Goal: Obtain resource: Download file/media

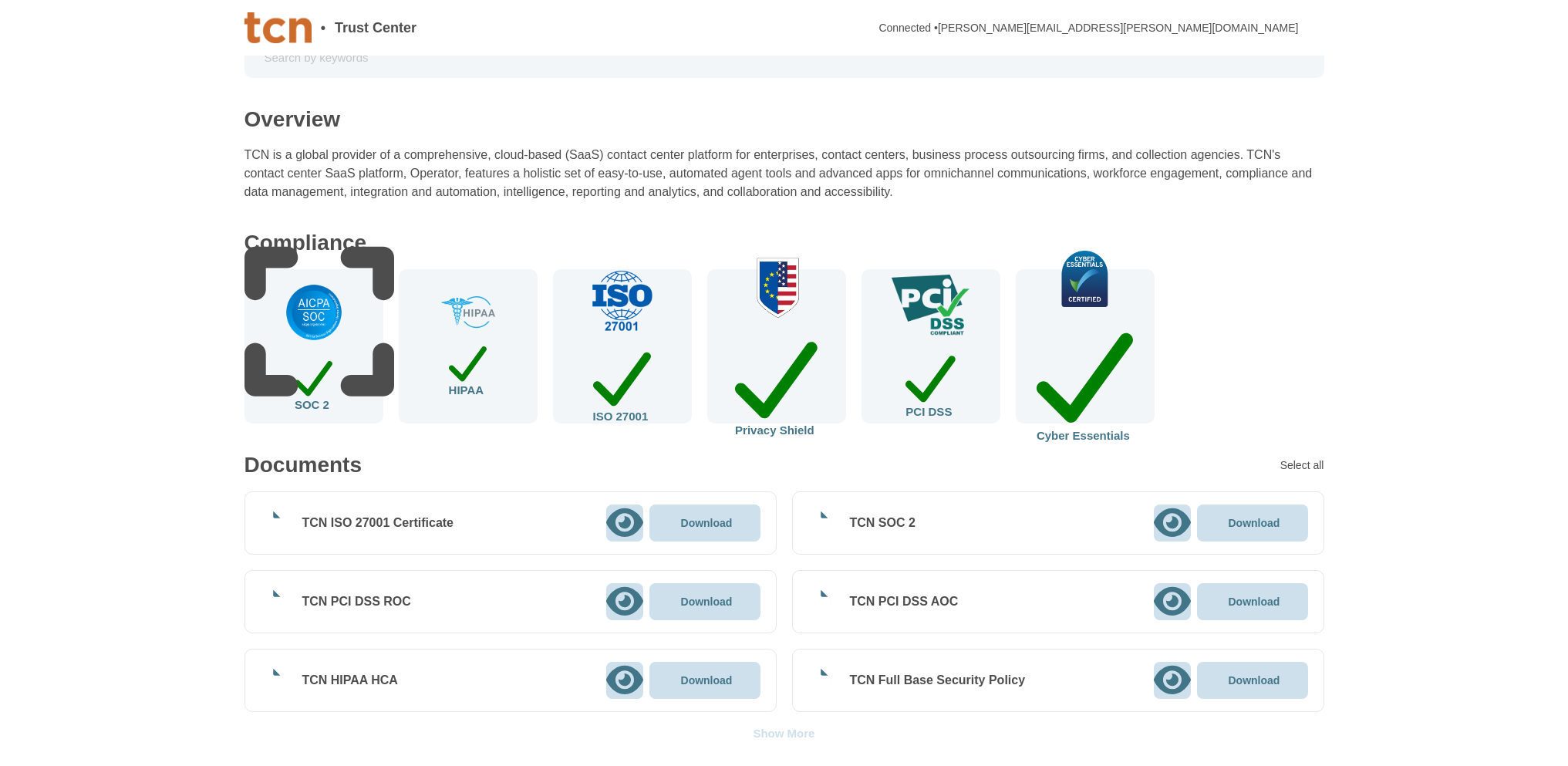
scroll to position [77, 0]
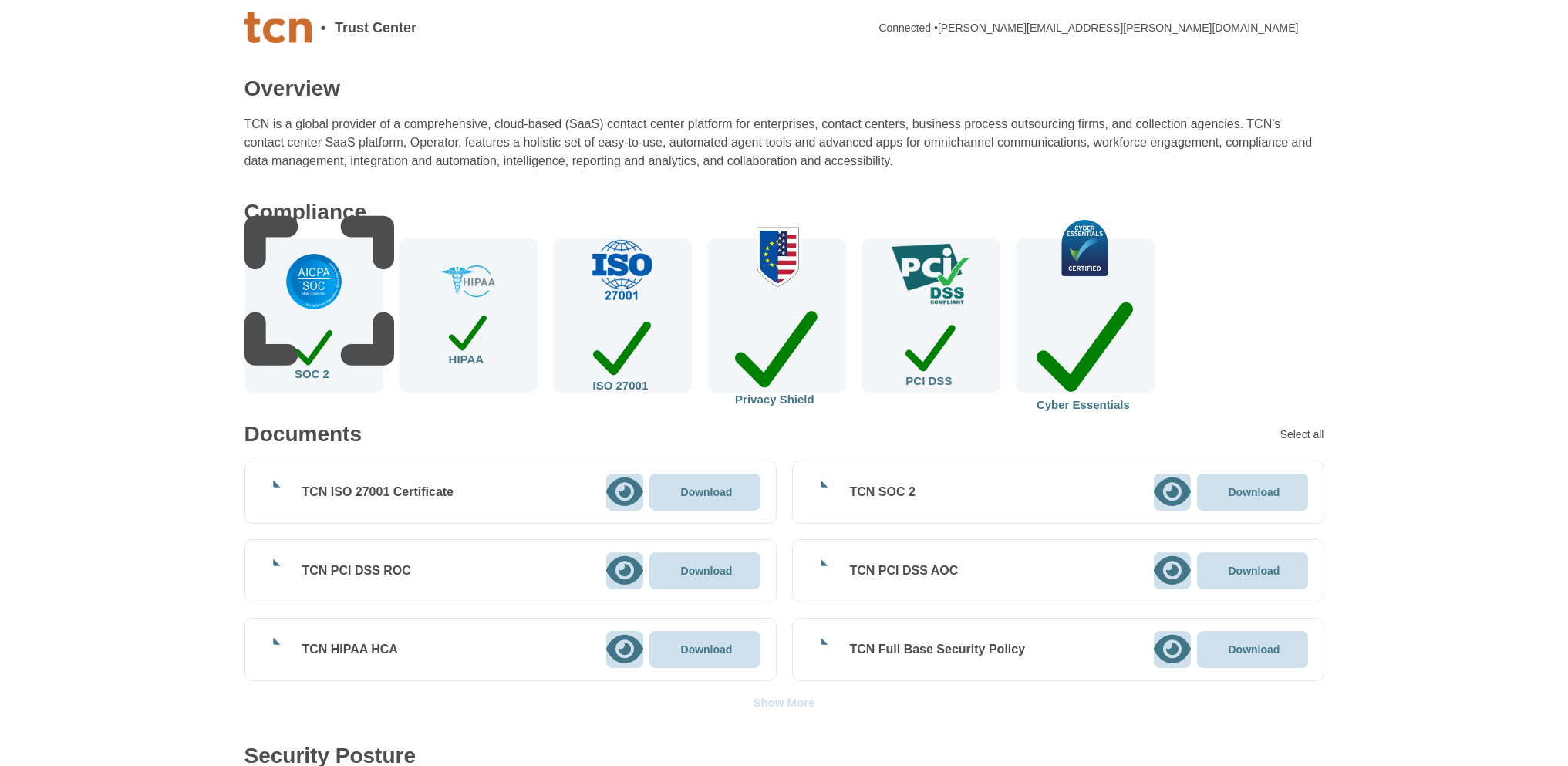
click at [1173, 489] on icon at bounding box center [1173, 492] width 37 height 33
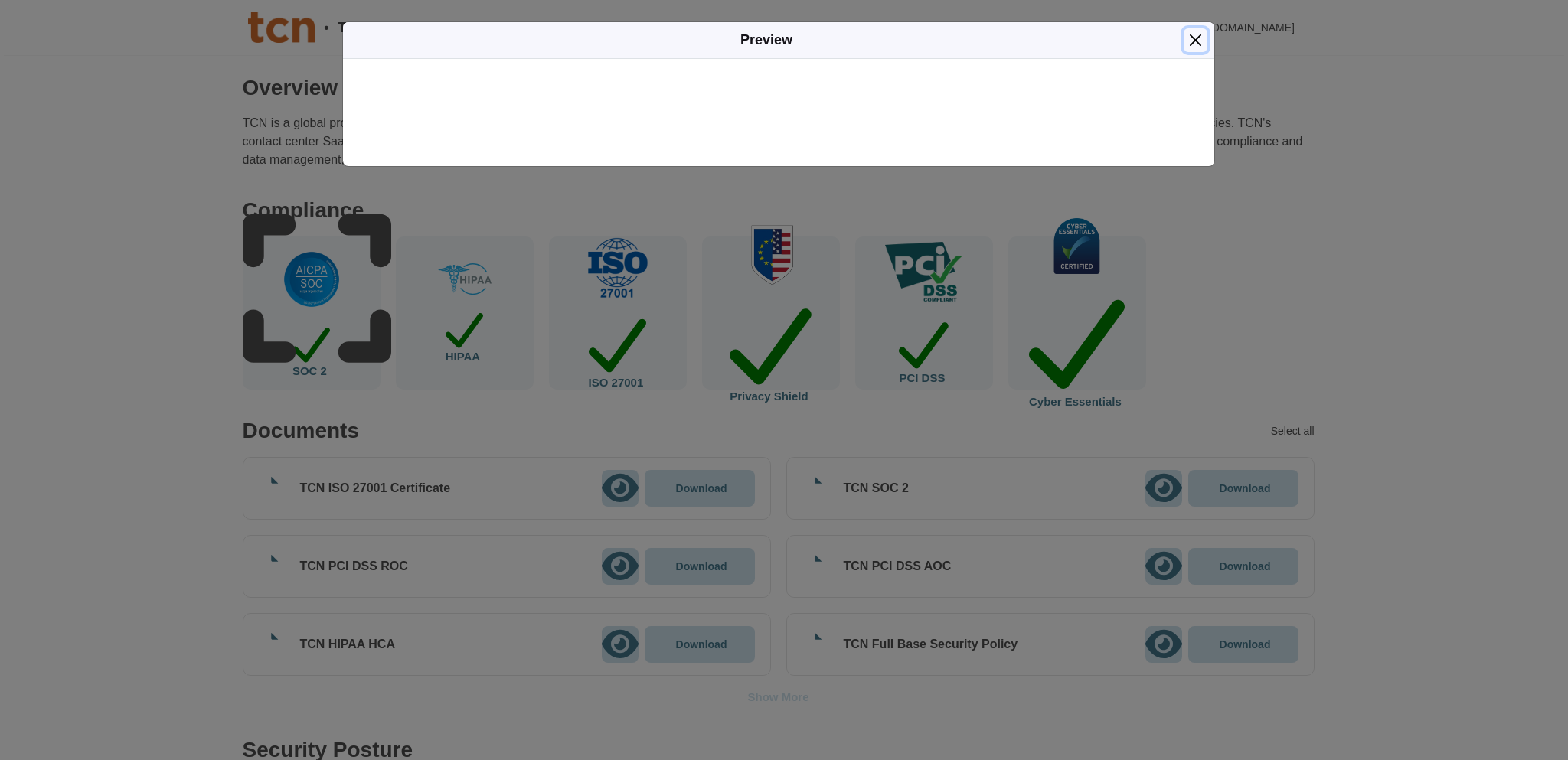
click at [1195, 36] on button "Close" at bounding box center [1196, 40] width 24 height 24
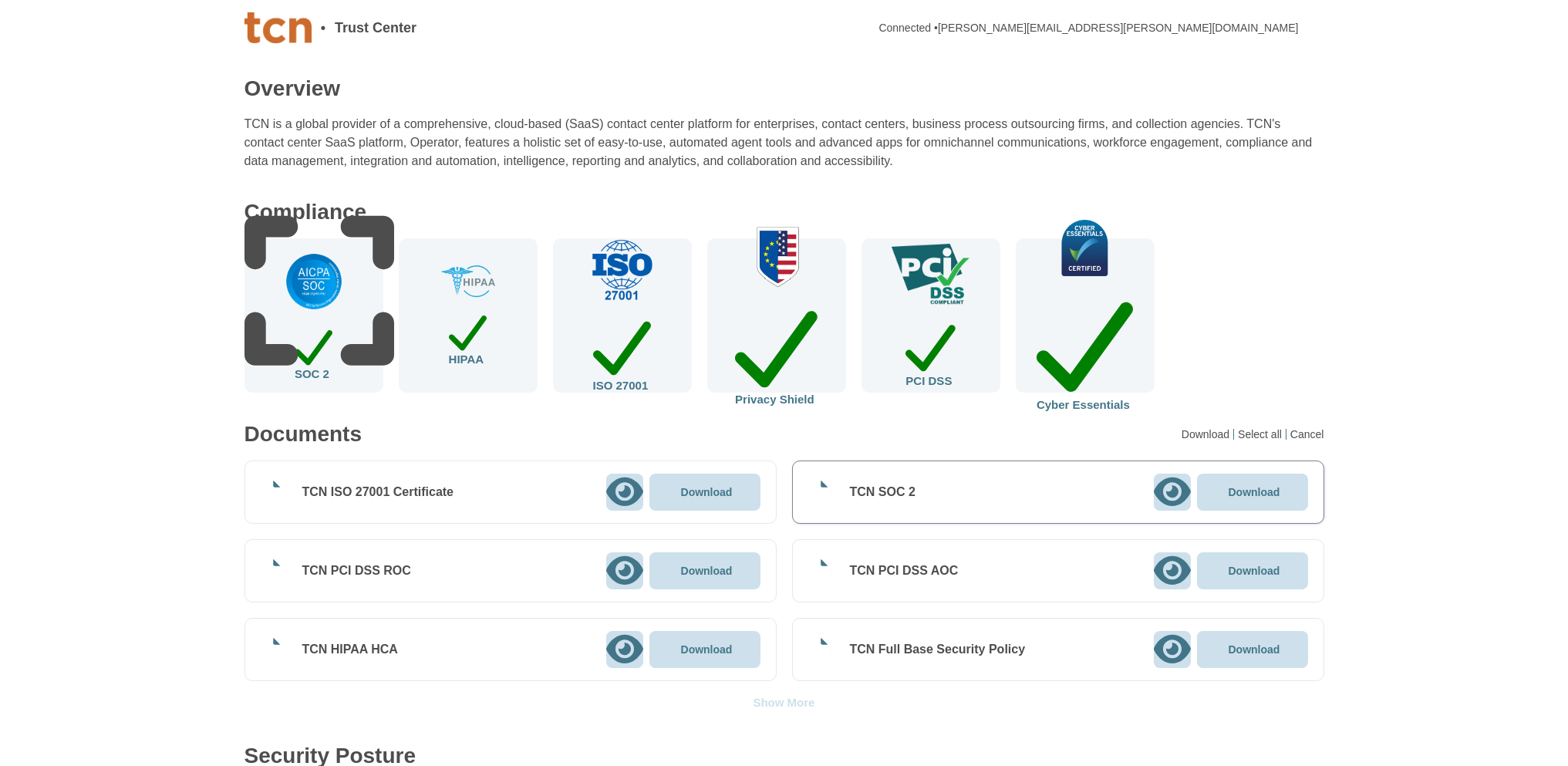
click at [1175, 569] on icon at bounding box center [1173, 570] width 37 height 33
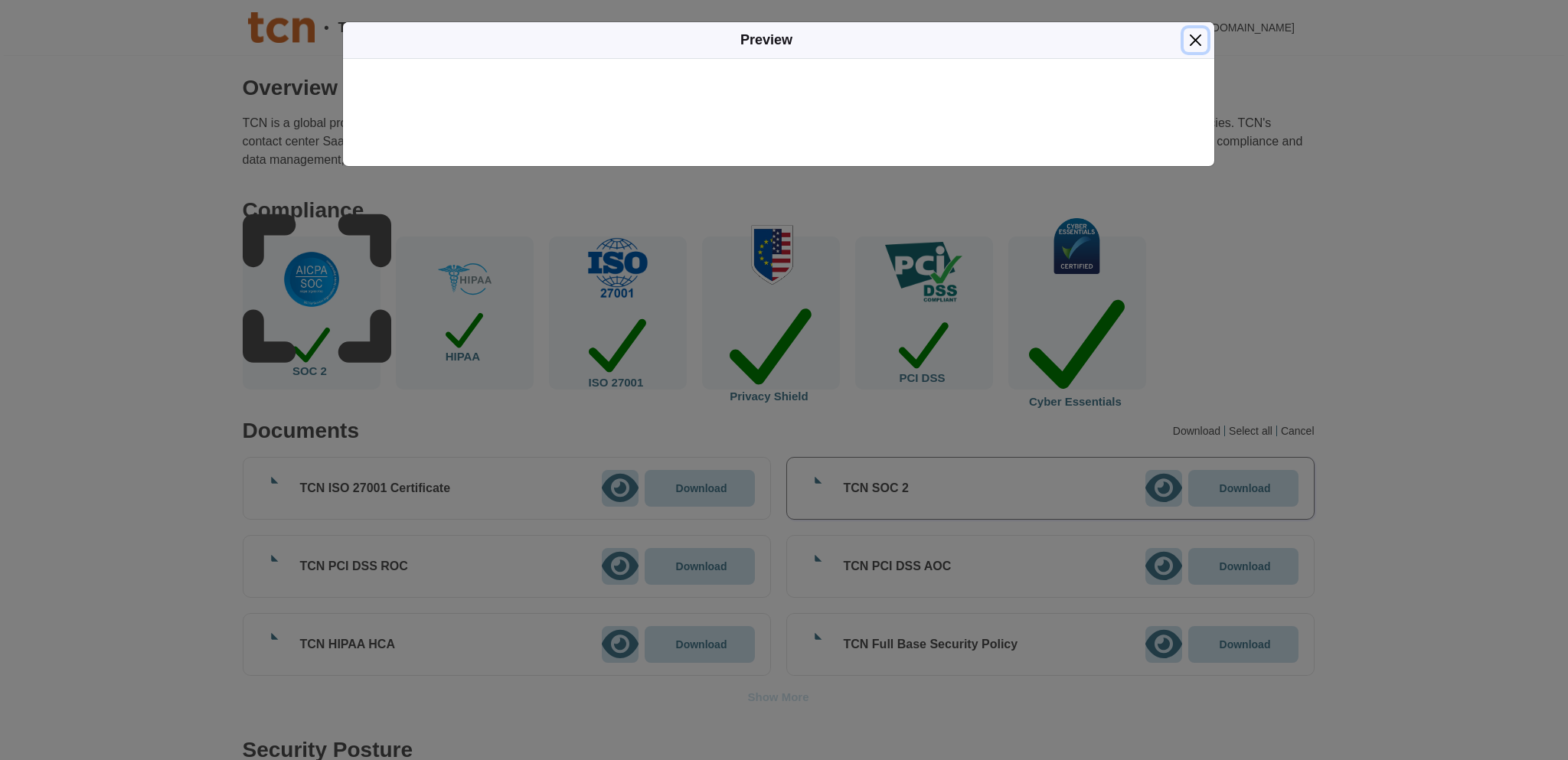
click at [1195, 35] on button "Close" at bounding box center [1196, 40] width 24 height 24
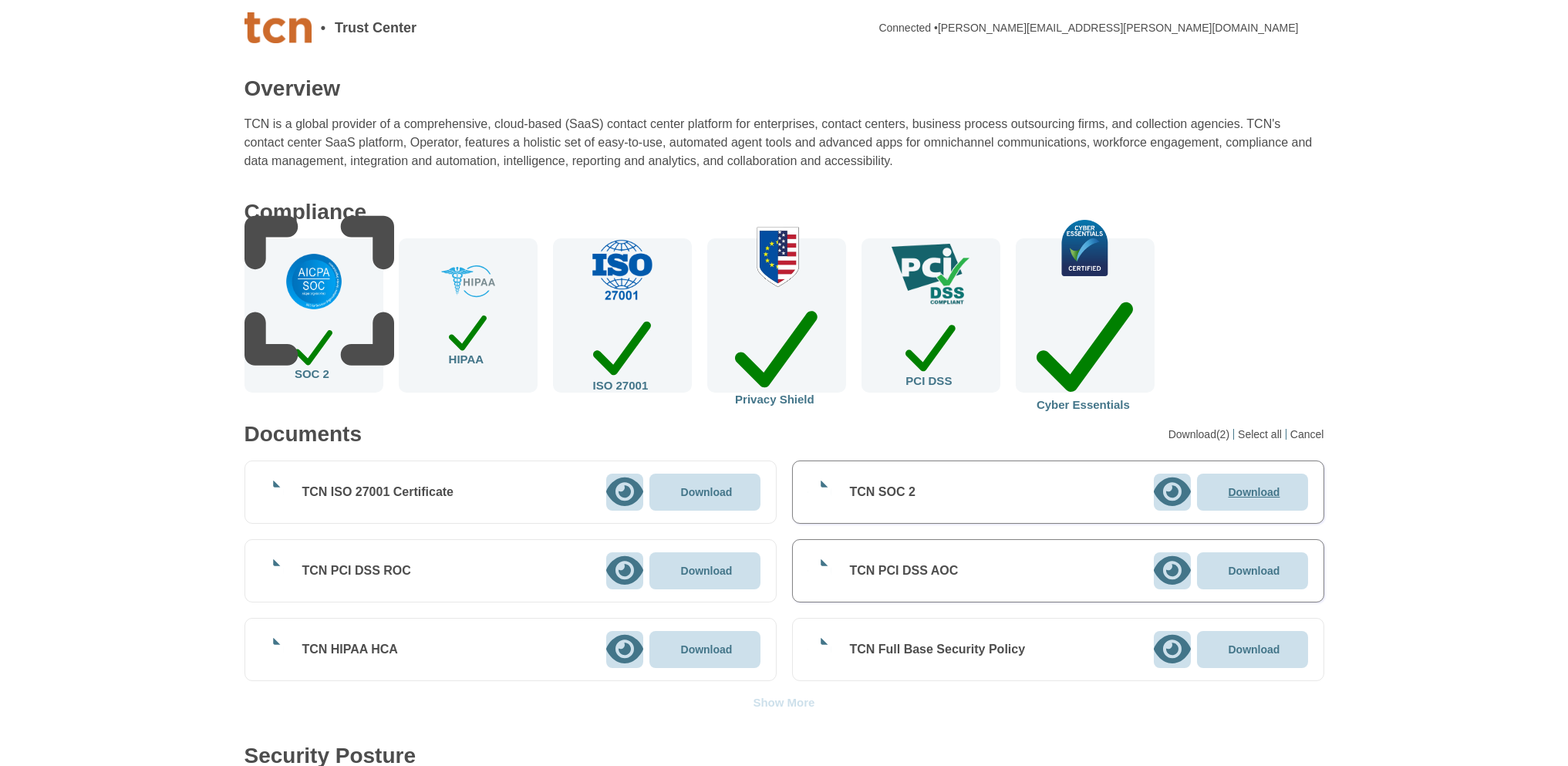
click at [1262, 490] on p "Download" at bounding box center [1255, 492] width 52 height 11
